Goal: Task Accomplishment & Management: Check status

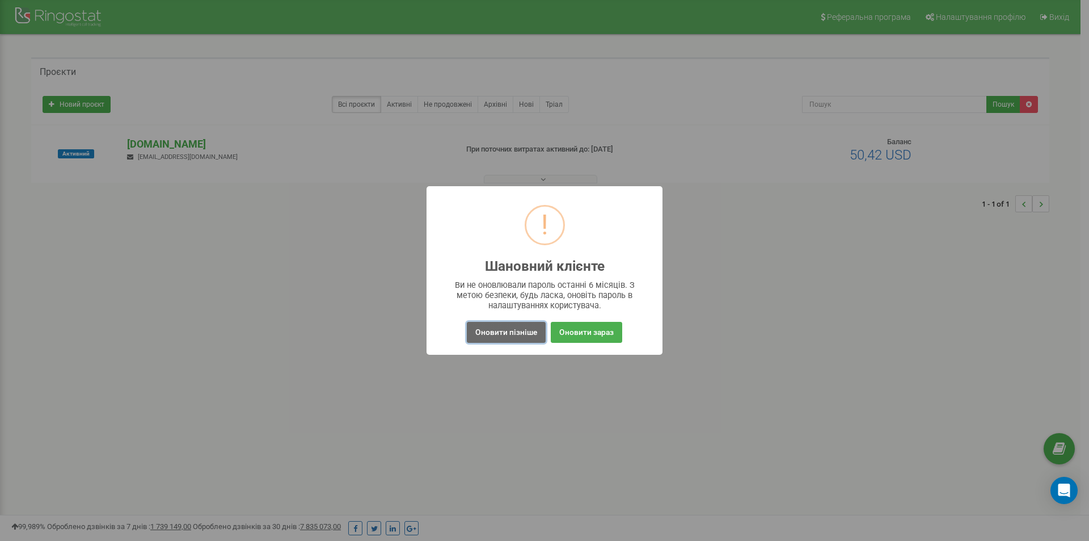
click at [509, 329] on button "Оновити пізніше" at bounding box center [506, 332] width 79 height 21
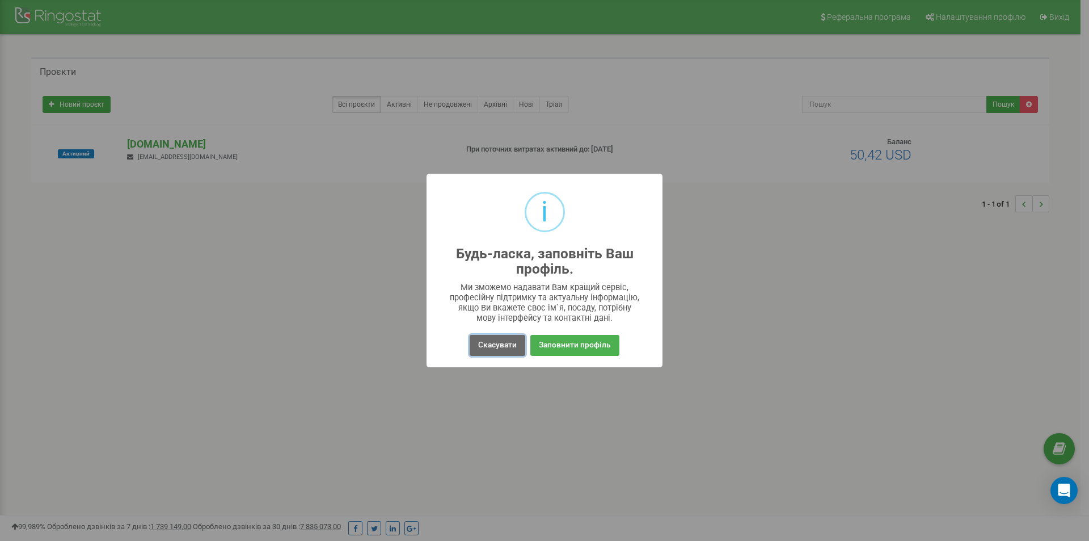
click at [494, 344] on button "Скасувати" at bounding box center [498, 345] width 56 height 21
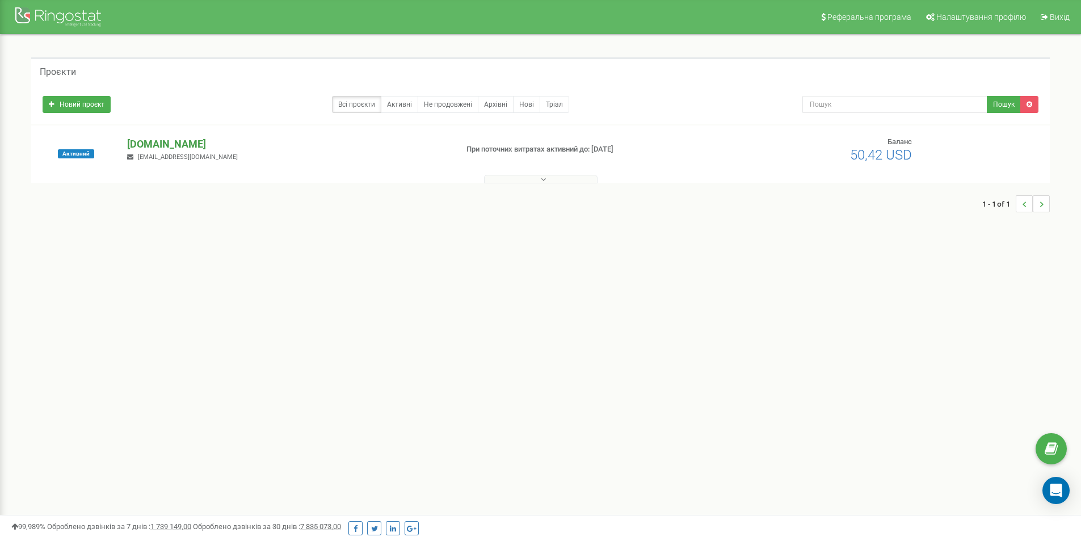
click at [147, 144] on p "[DOMAIN_NAME]" at bounding box center [287, 144] width 321 height 15
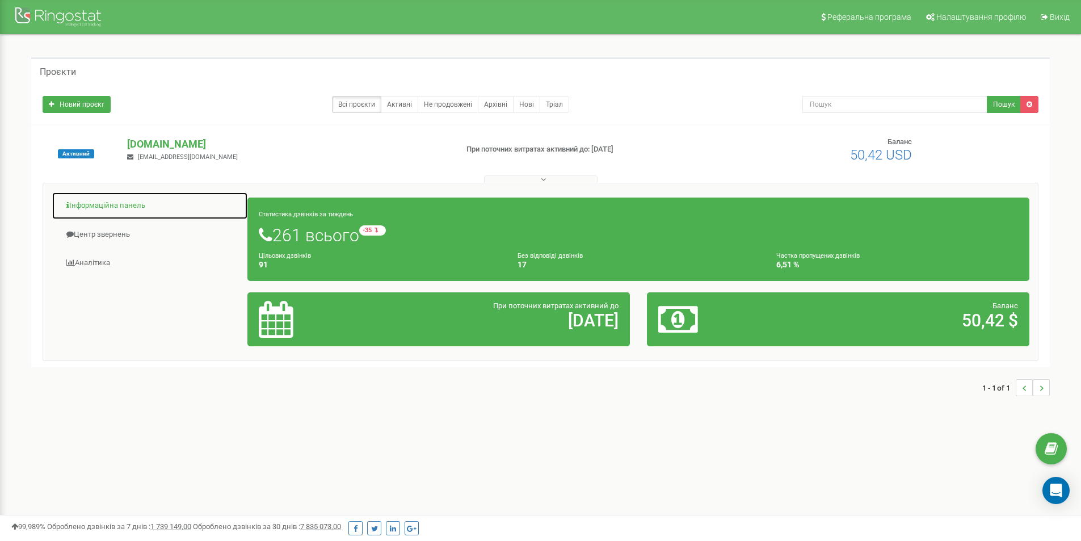
click at [115, 208] on link "Інформаційна панель" at bounding box center [150, 206] width 196 height 28
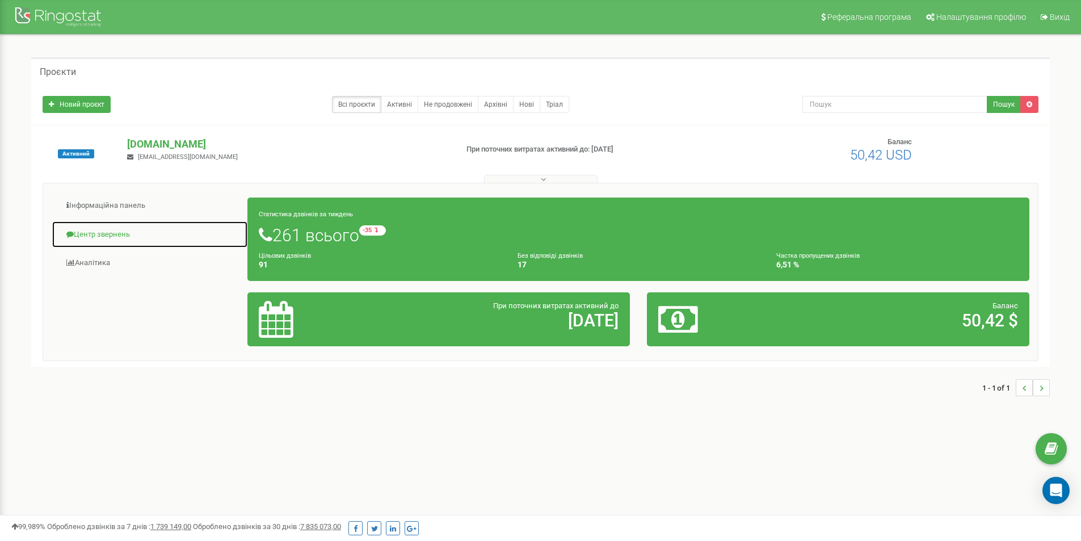
click at [115, 236] on link "Центр звернень" at bounding box center [150, 235] width 196 height 28
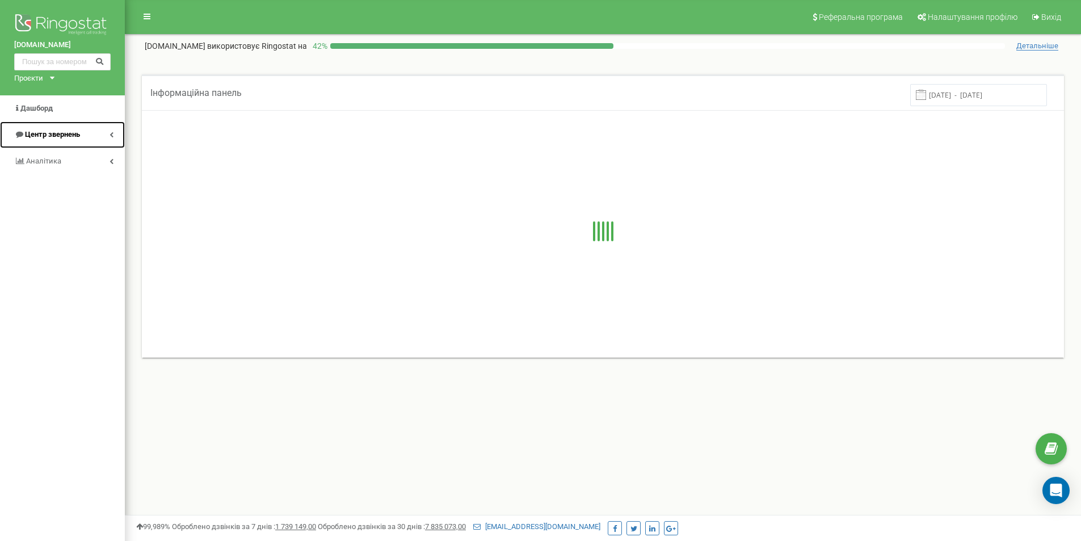
click at [84, 134] on link "Центр звернень" at bounding box center [62, 134] width 125 height 27
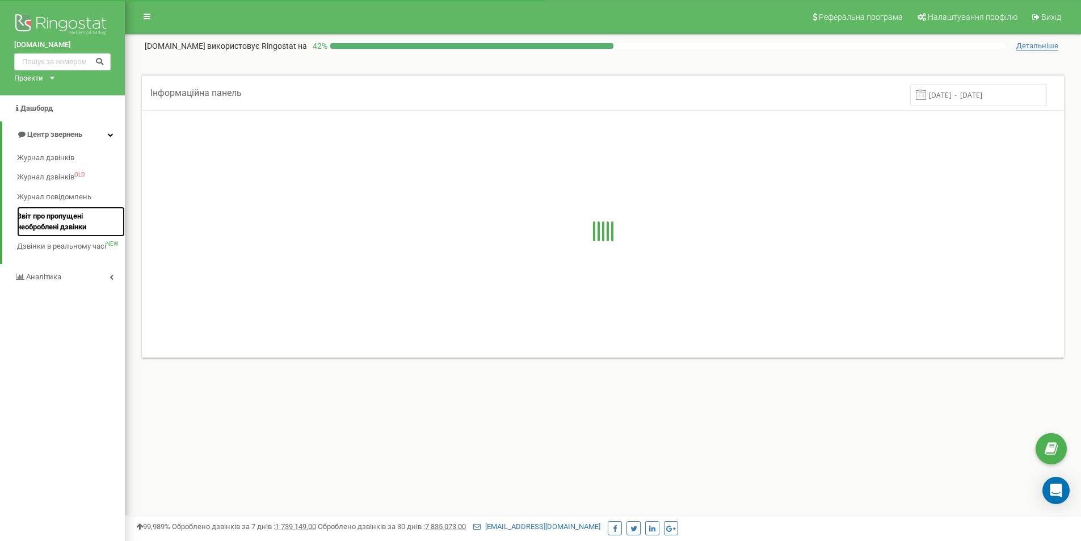
click at [53, 220] on span "Звіт про пропущені необроблені дзвінки" at bounding box center [68, 221] width 102 height 21
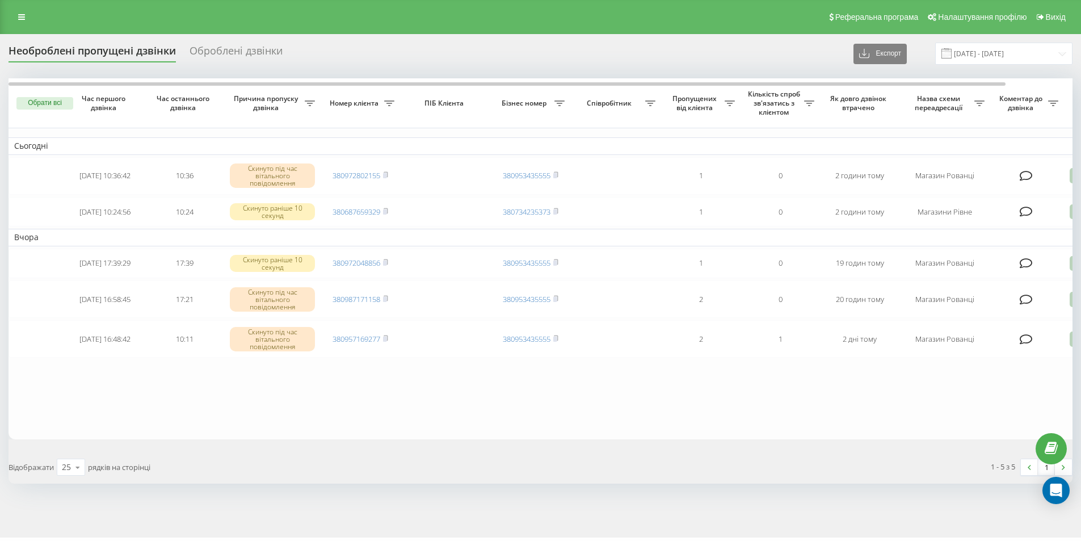
click at [386, 175] on rect at bounding box center [384, 175] width 3 height 5
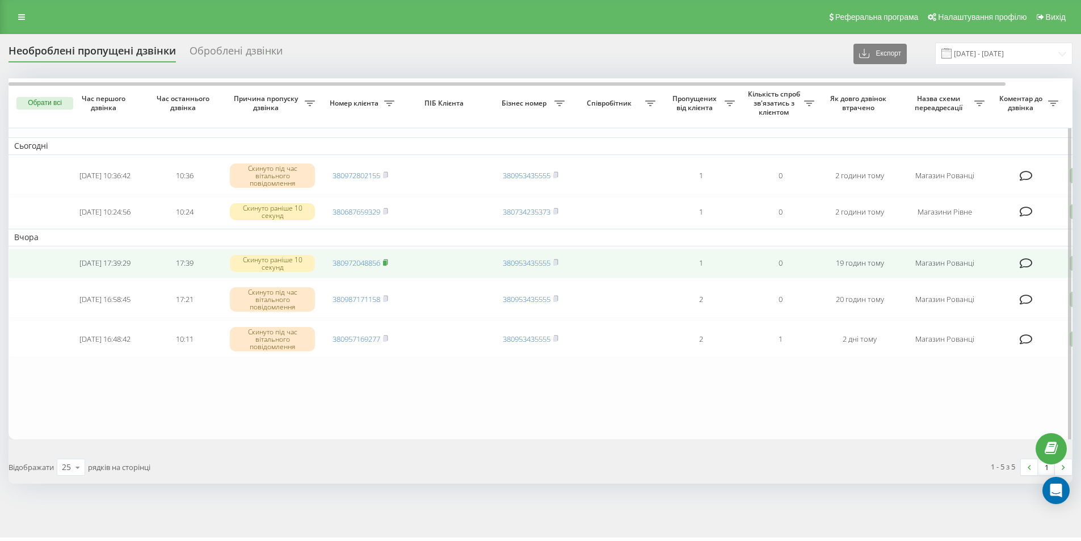
click at [386, 265] on rect at bounding box center [384, 262] width 3 height 5
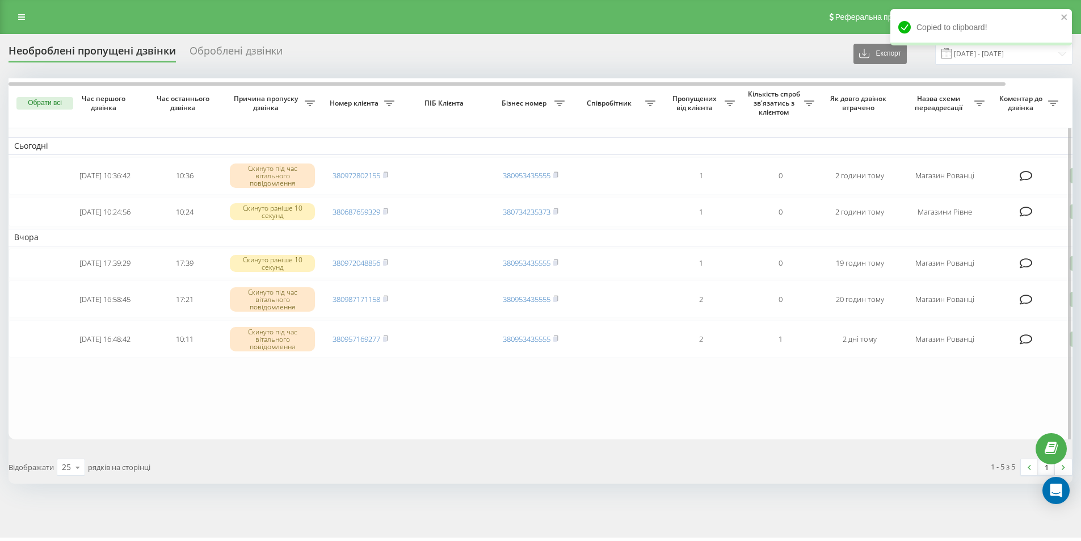
drag, startPoint x: 815, startPoint y: 413, endPoint x: 797, endPoint y: 419, distance: 19.0
click at [816, 414] on table "Сьогодні 2025-09-19 10:36:42 10:36 Скинуто під час вітального повідомлення 3809…" at bounding box center [576, 258] width 1135 height 361
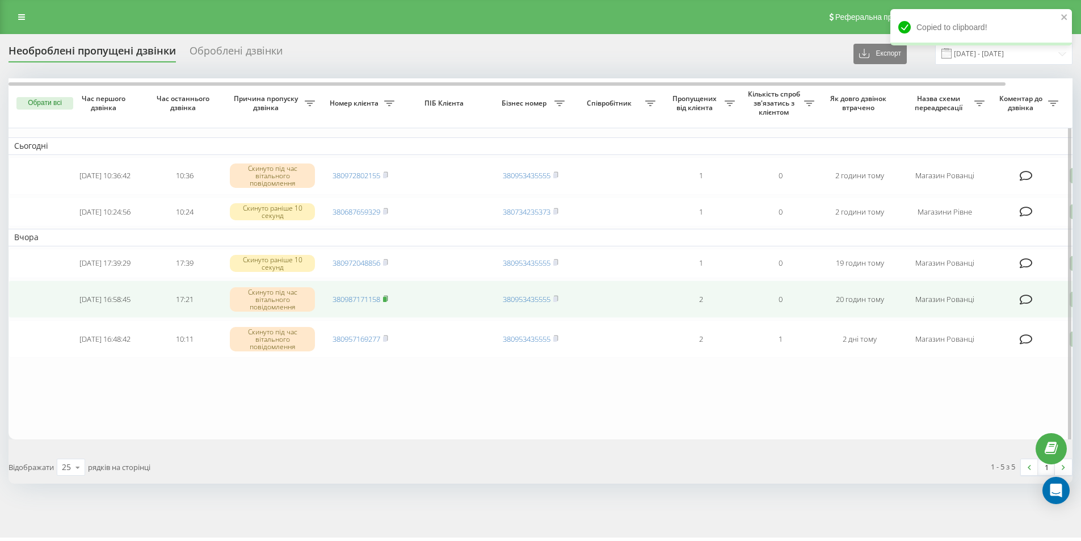
click at [385, 301] on rect at bounding box center [384, 299] width 3 height 5
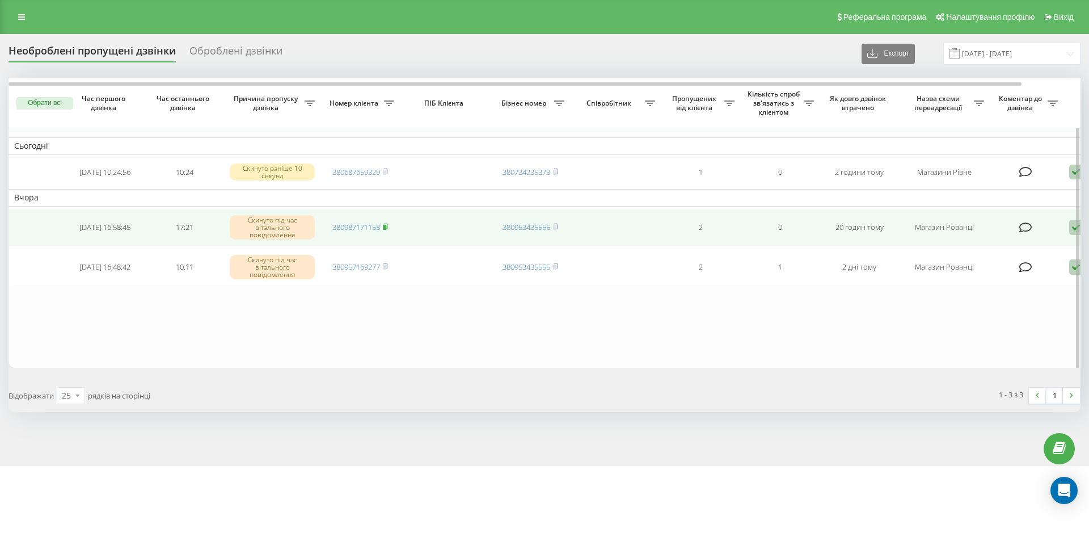
click at [384, 228] on icon at bounding box center [385, 226] width 5 height 7
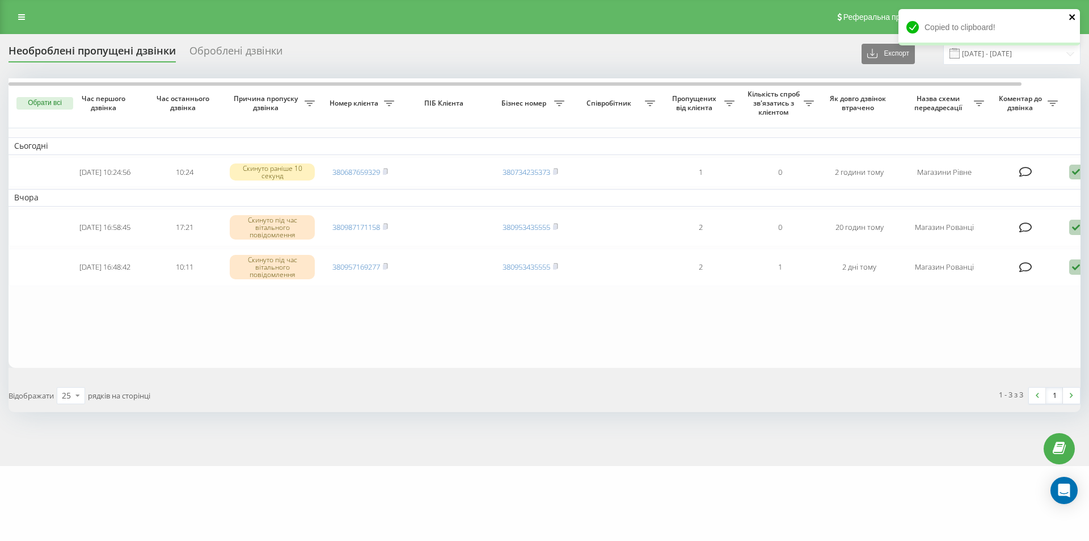
click at [1069, 19] on icon "close" at bounding box center [1073, 16] width 8 height 9
